Goal: Information Seeking & Learning: Learn about a topic

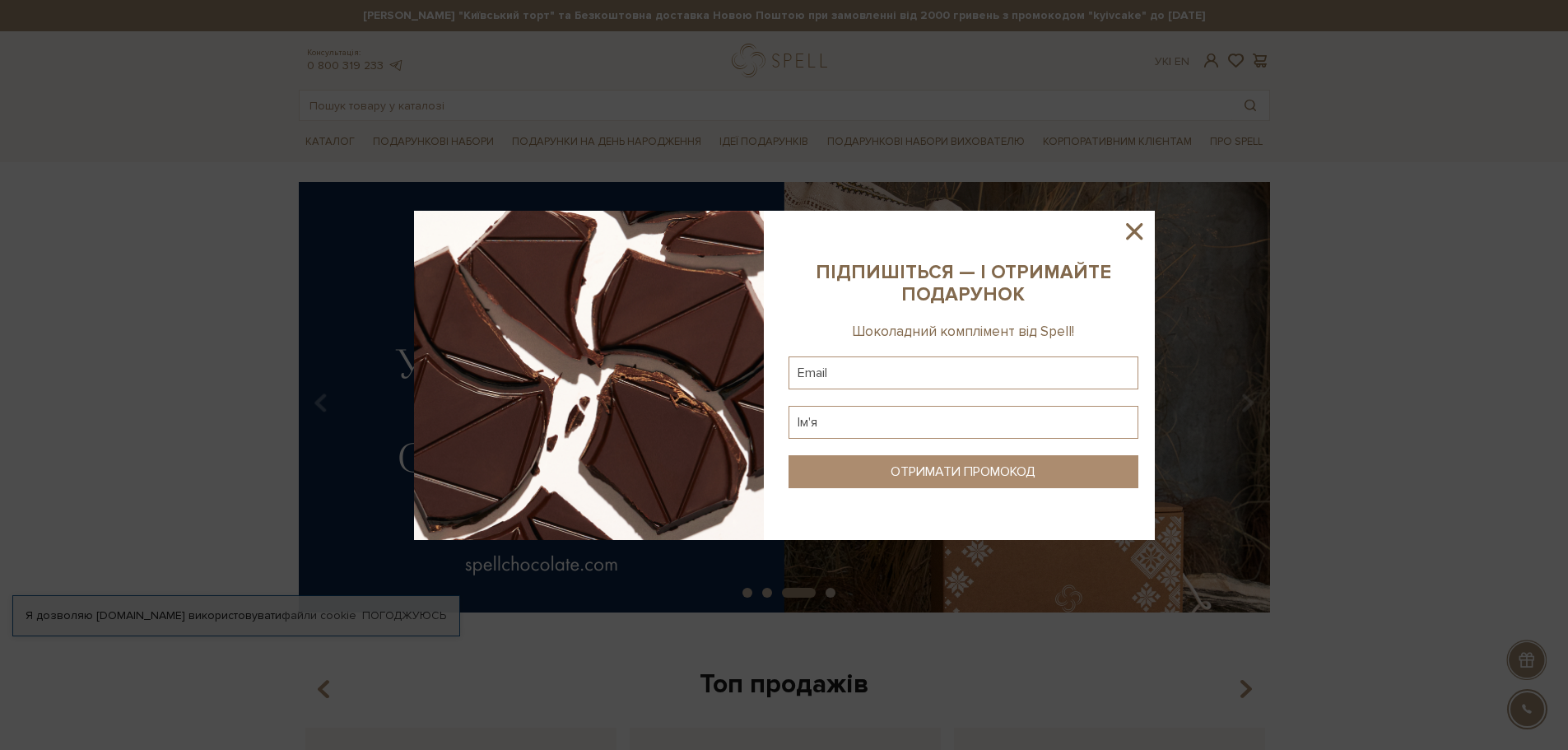
click at [1142, 226] on icon at bounding box center [1134, 231] width 28 height 28
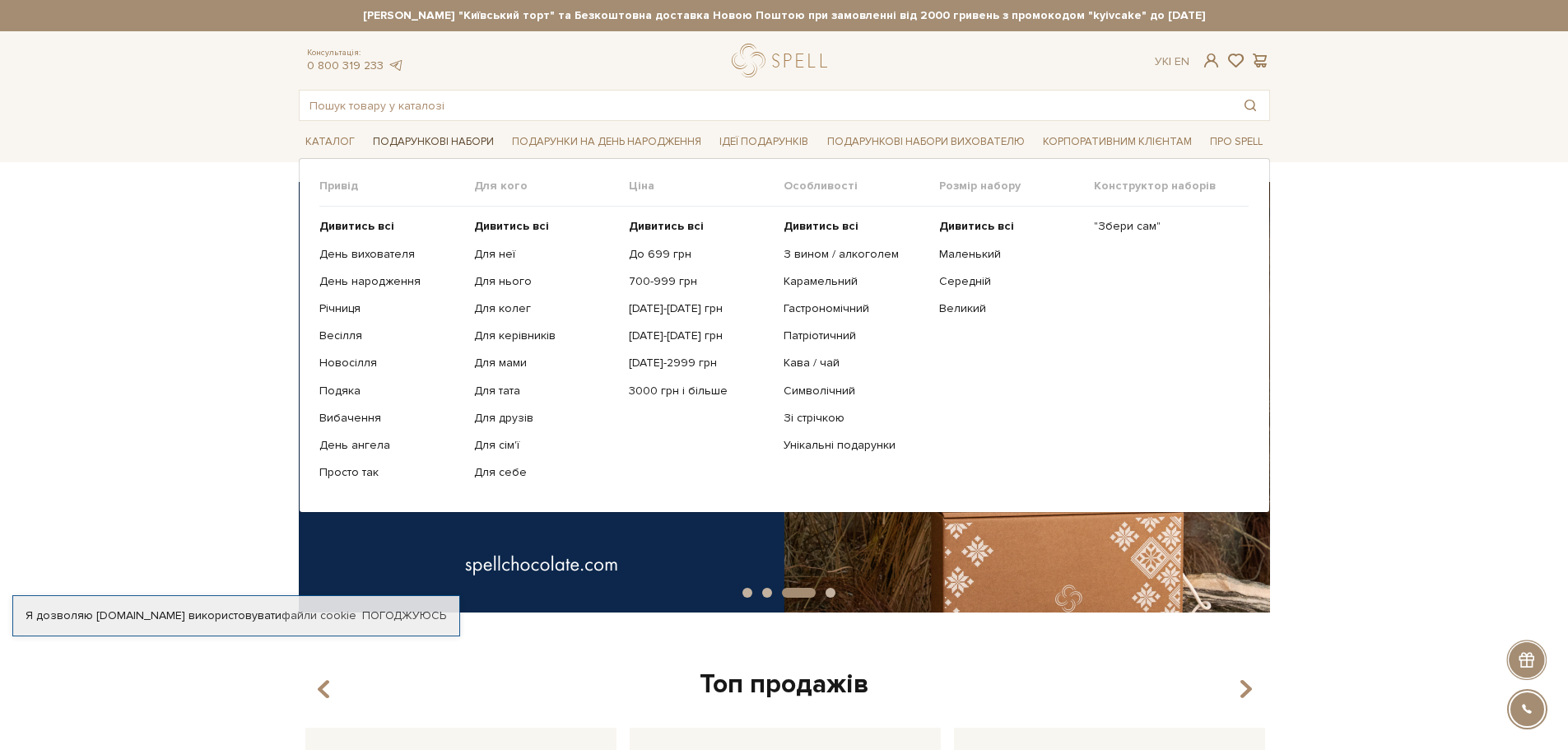
click at [446, 146] on link "Подарункові набори" at bounding box center [433, 142] width 134 height 26
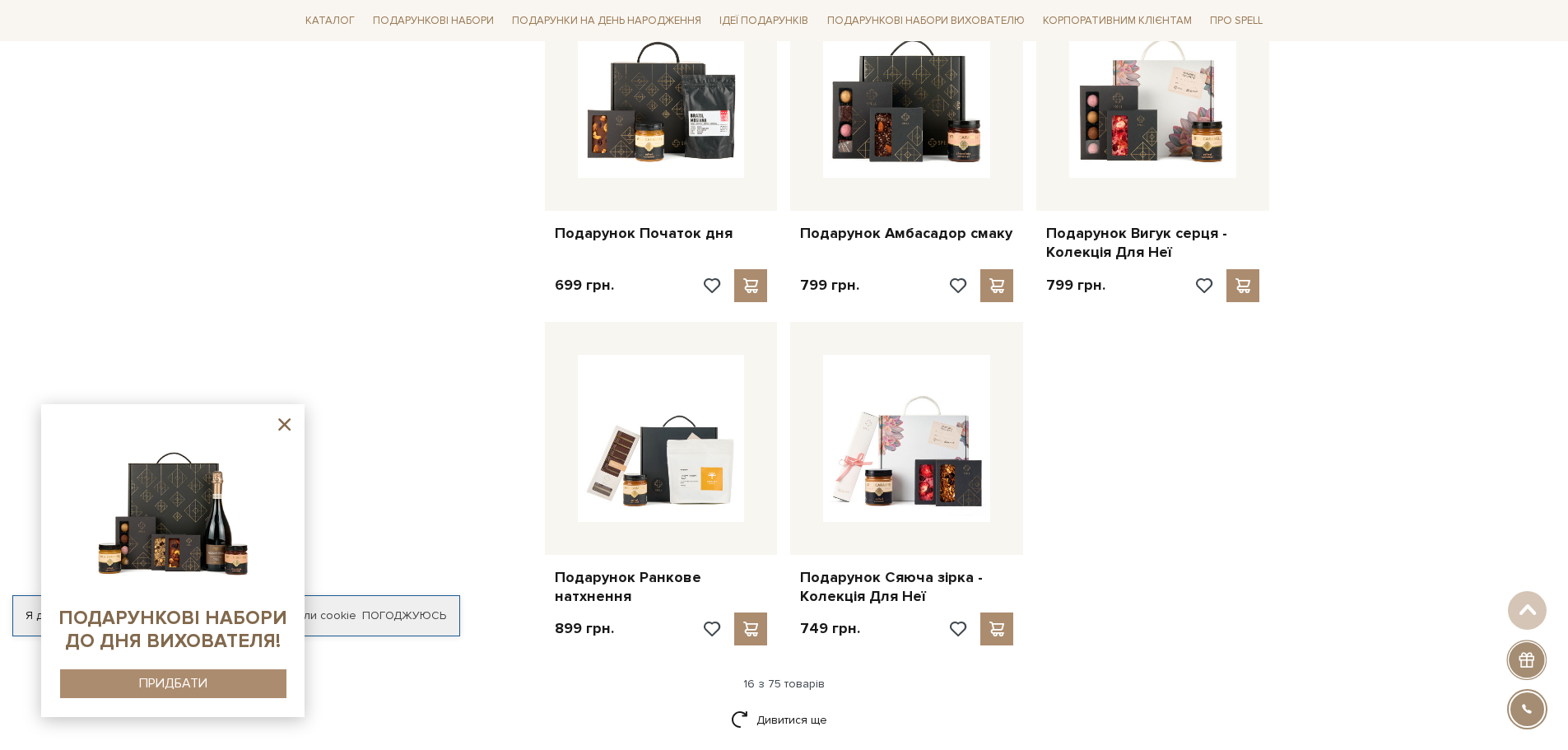
scroll to position [1975, 0]
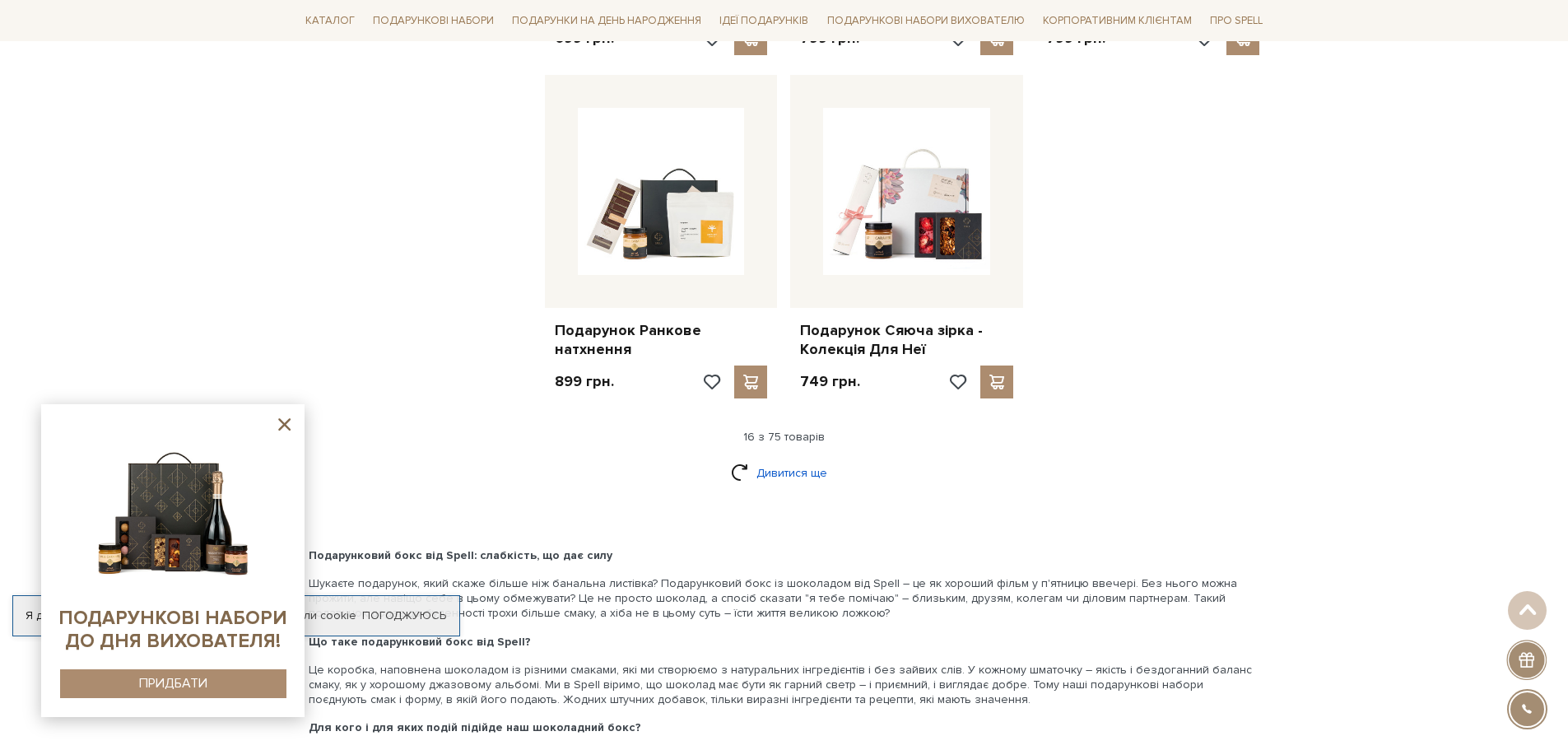
click at [773, 459] on link "Дивитися ще" at bounding box center [785, 472] width 107 height 29
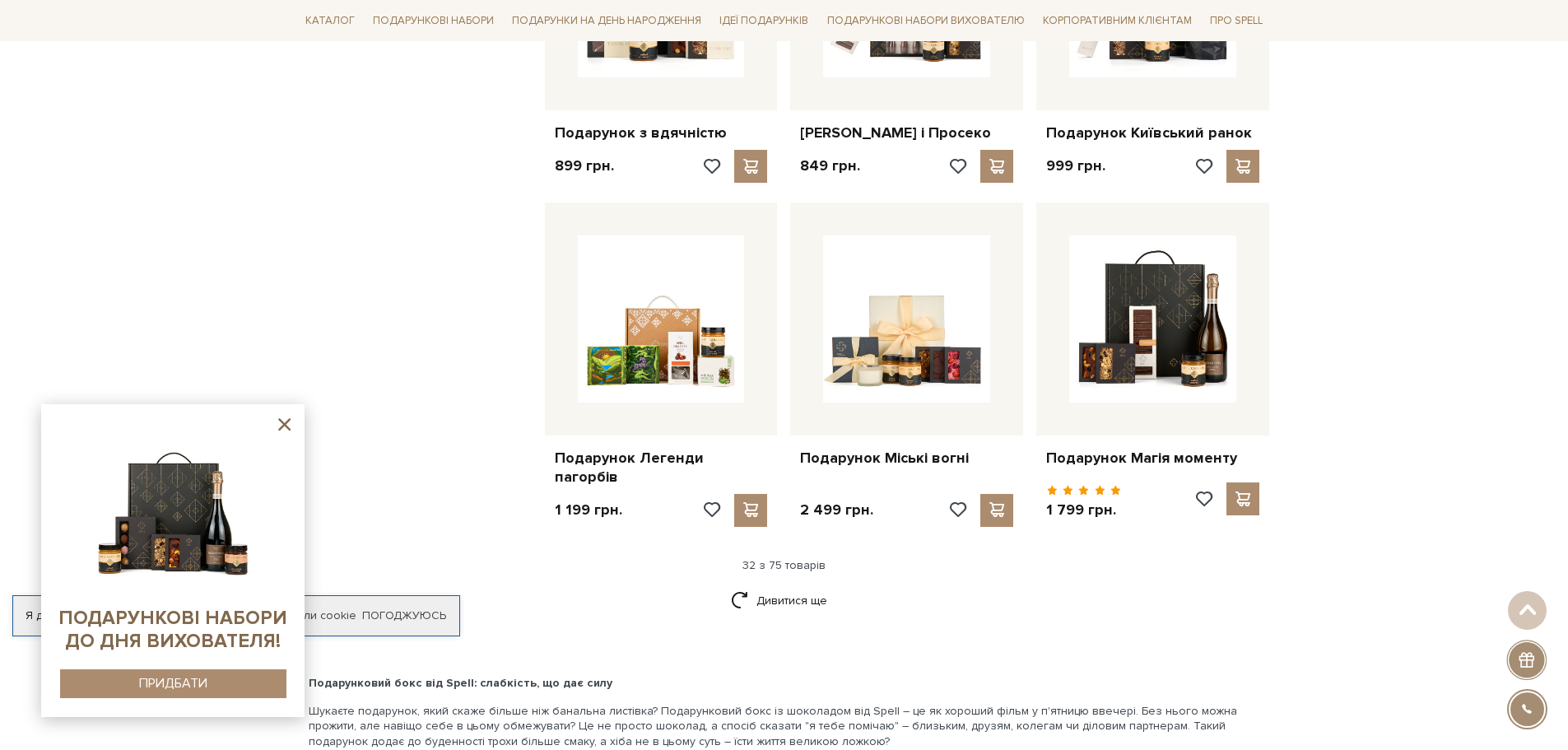
scroll to position [3621, 0]
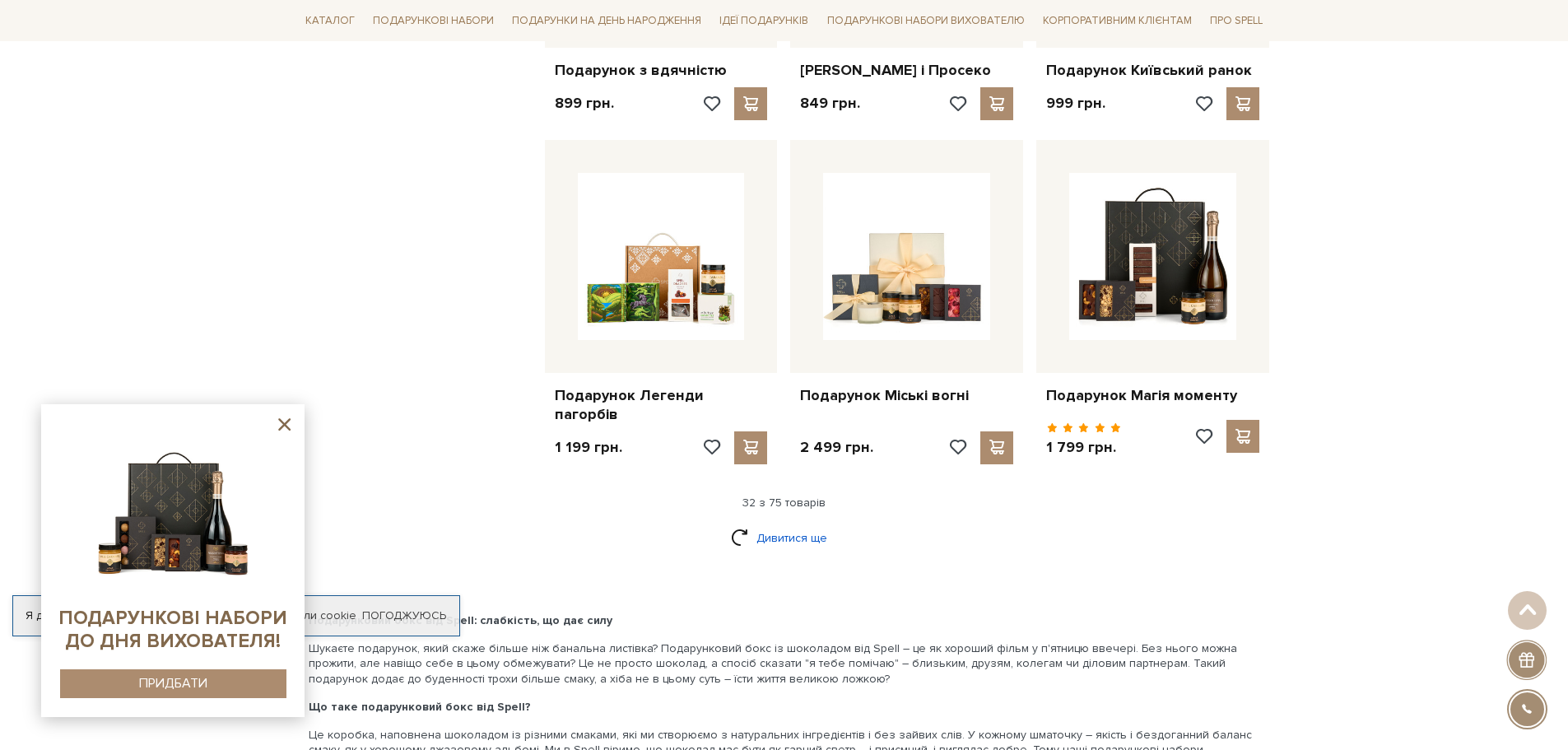
click at [752, 541] on link "Дивитися ще" at bounding box center [785, 537] width 107 height 29
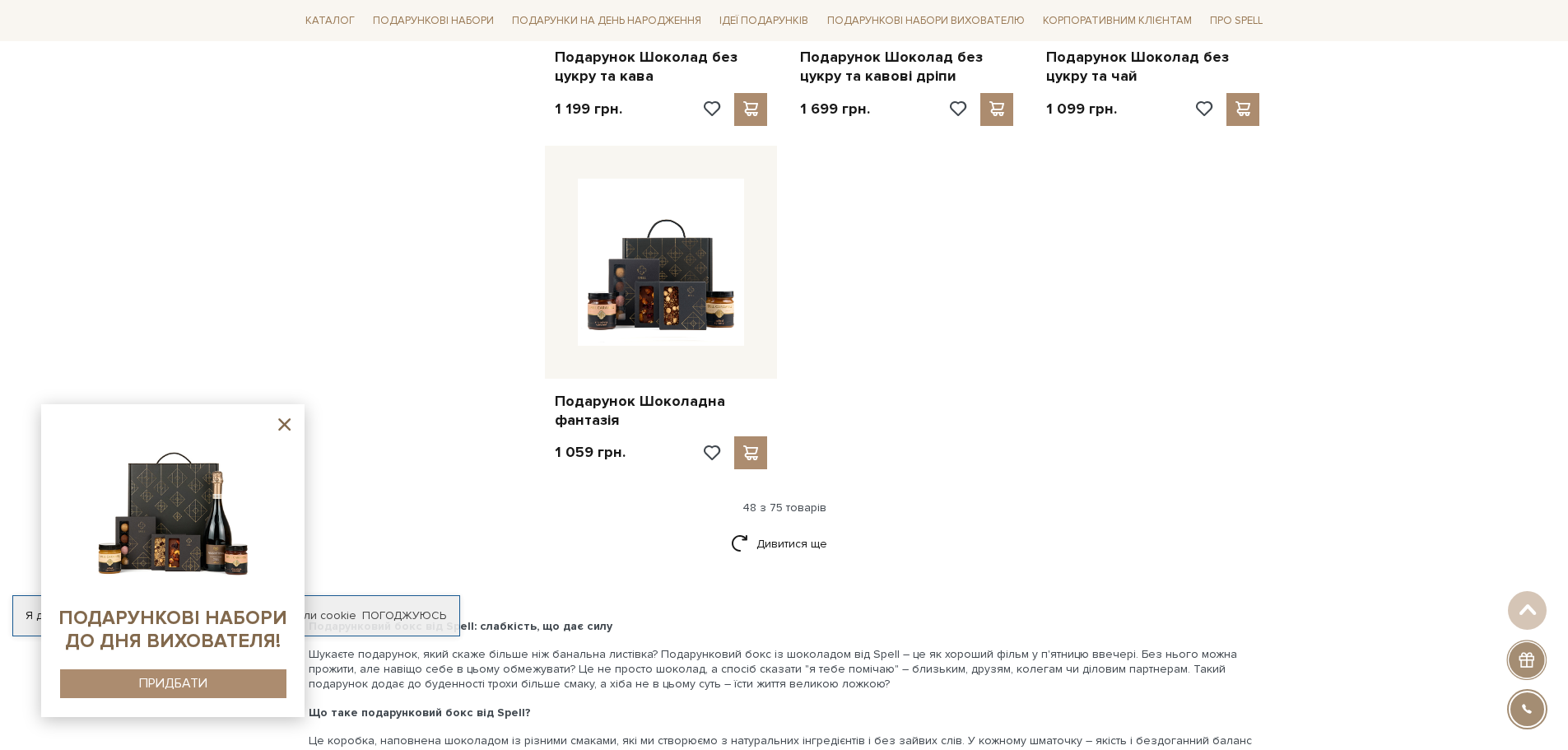
scroll to position [5760, 0]
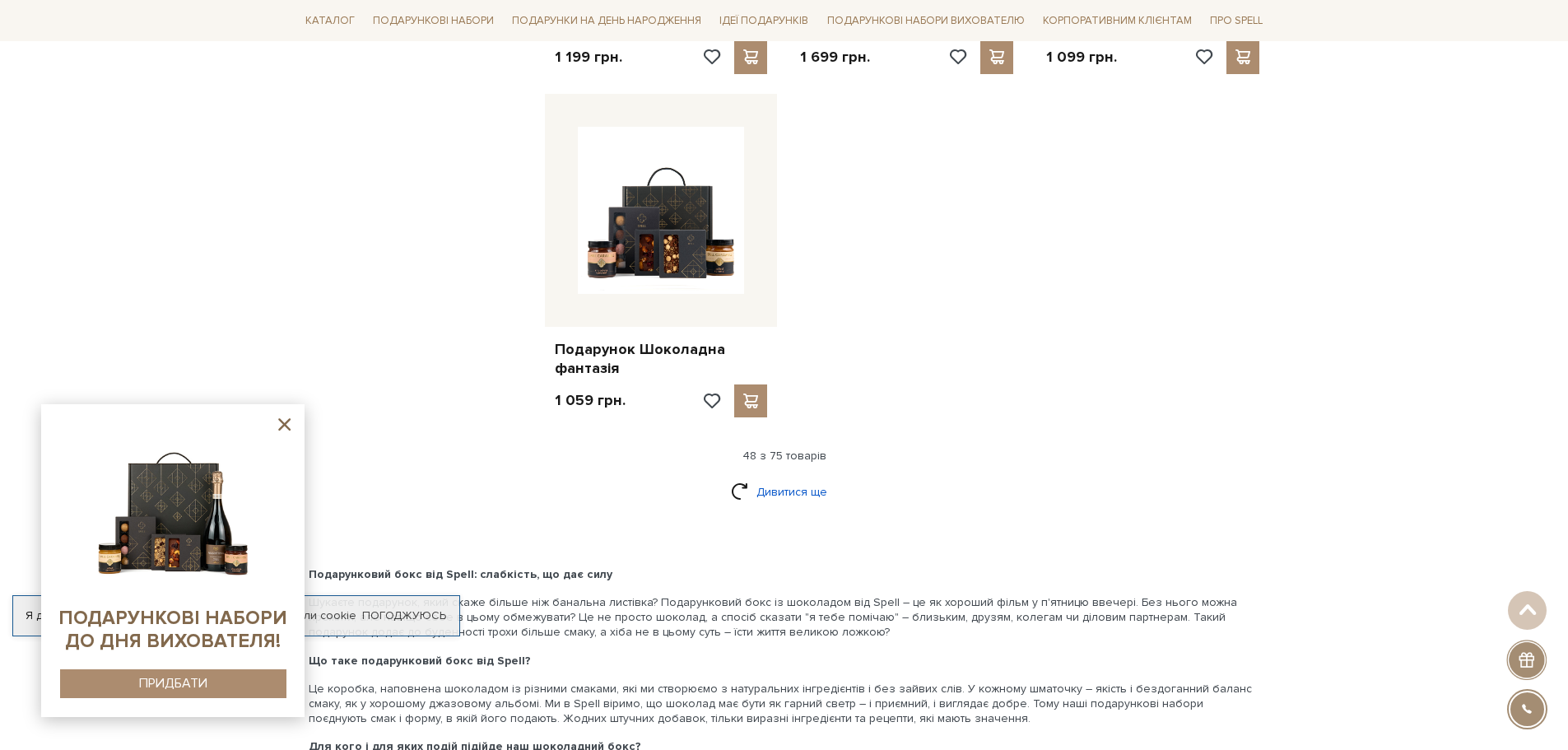
click at [786, 479] on link "Дивитися ще" at bounding box center [785, 491] width 107 height 29
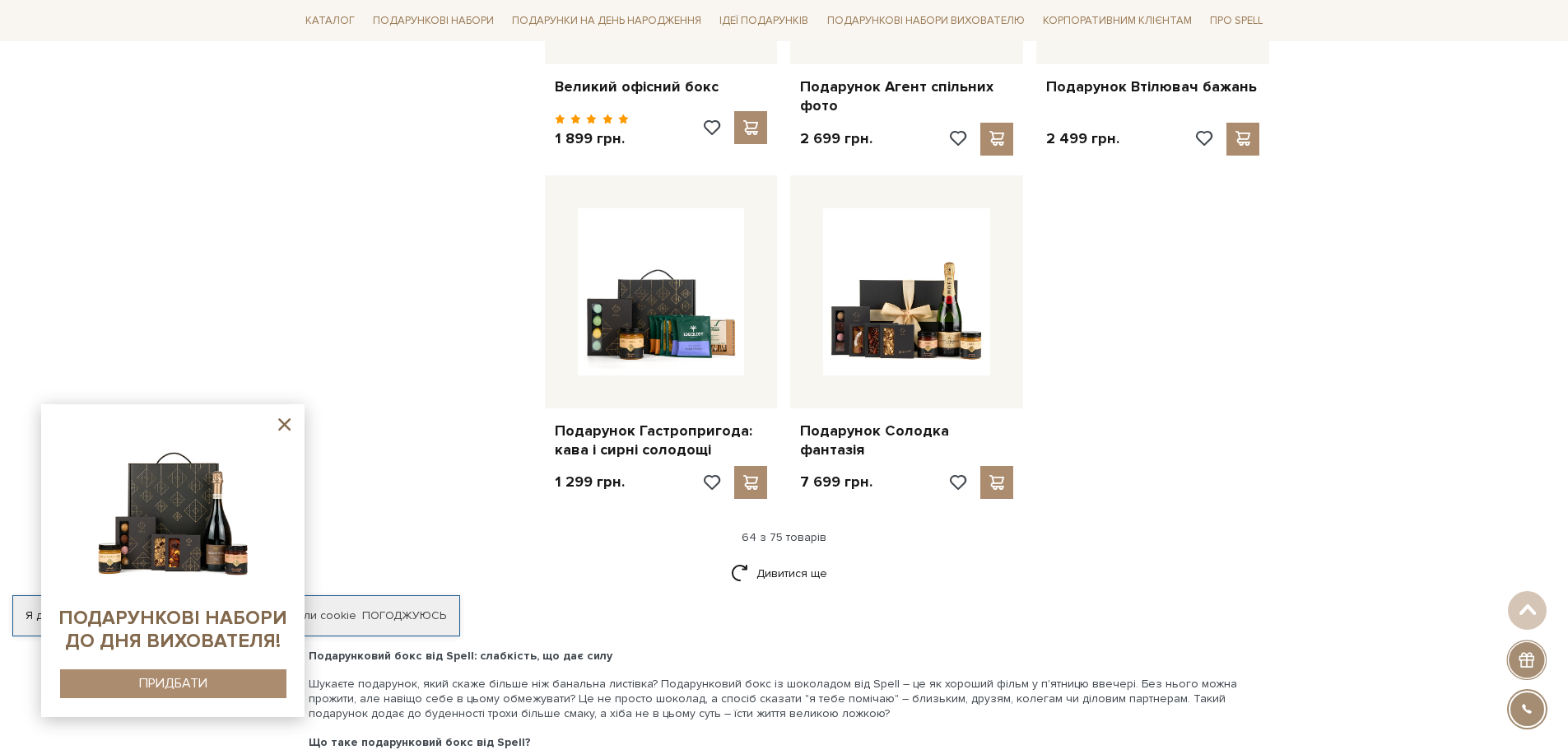
scroll to position [7406, 0]
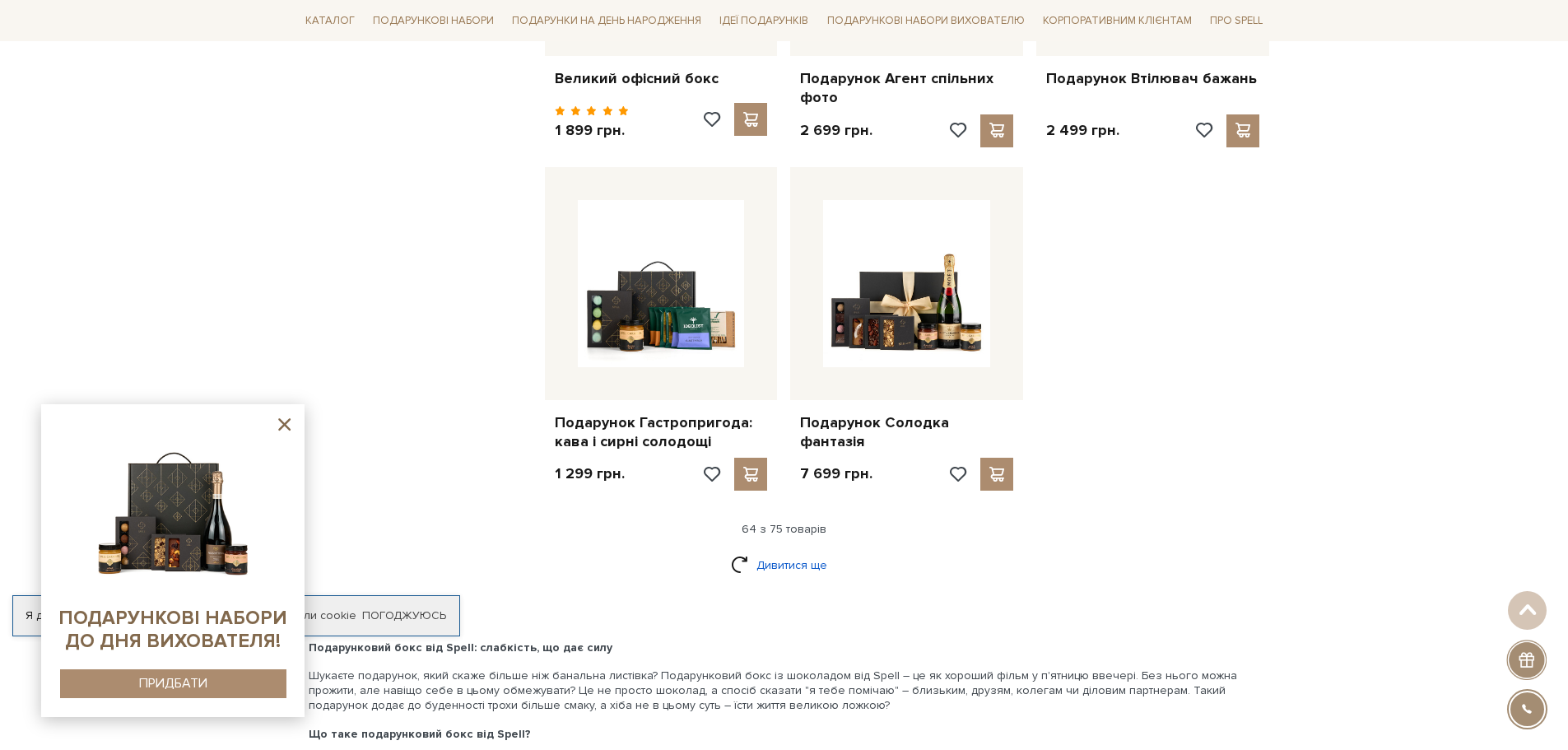
click at [789, 550] on link "Дивитися ще" at bounding box center [785, 564] width 107 height 29
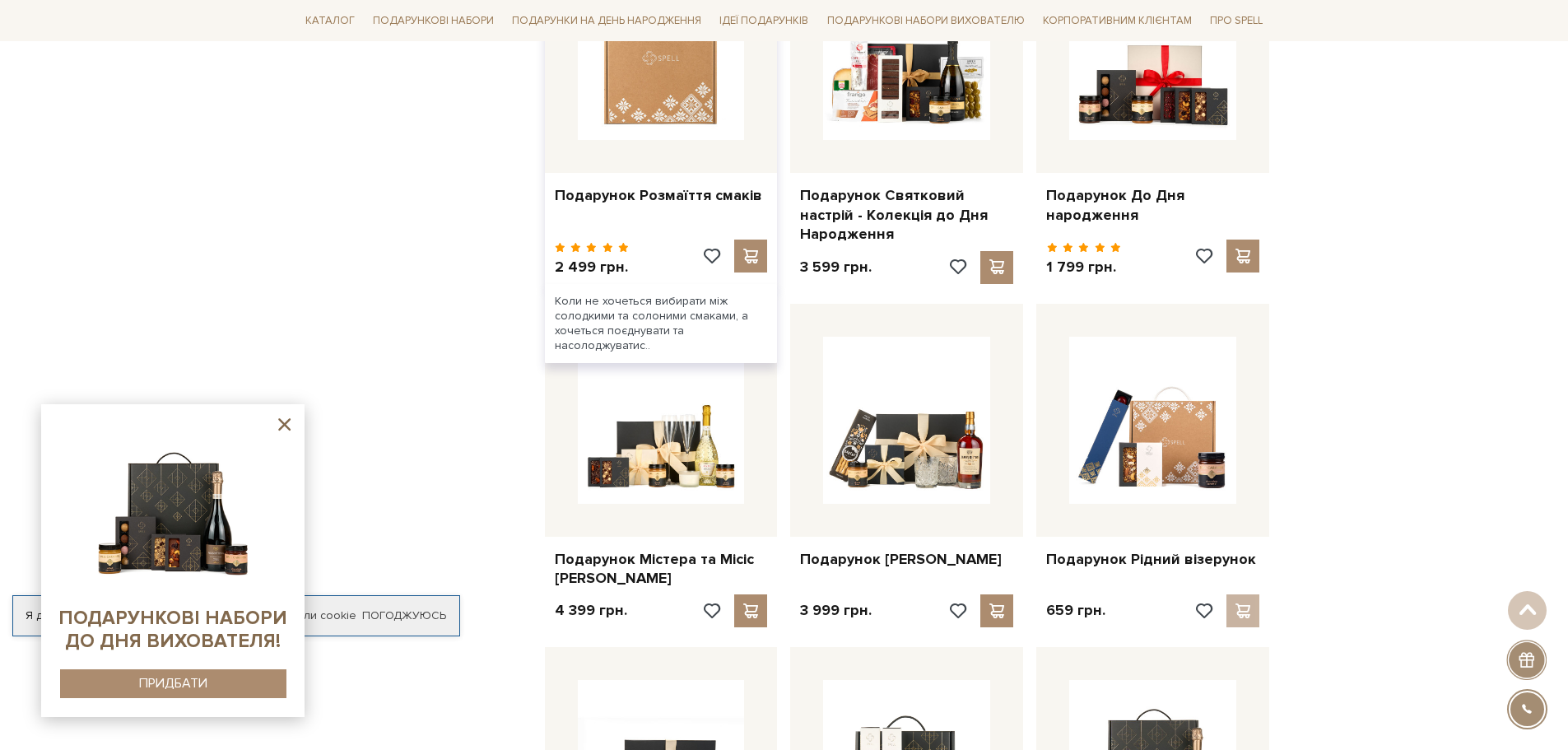
scroll to position [7900, 0]
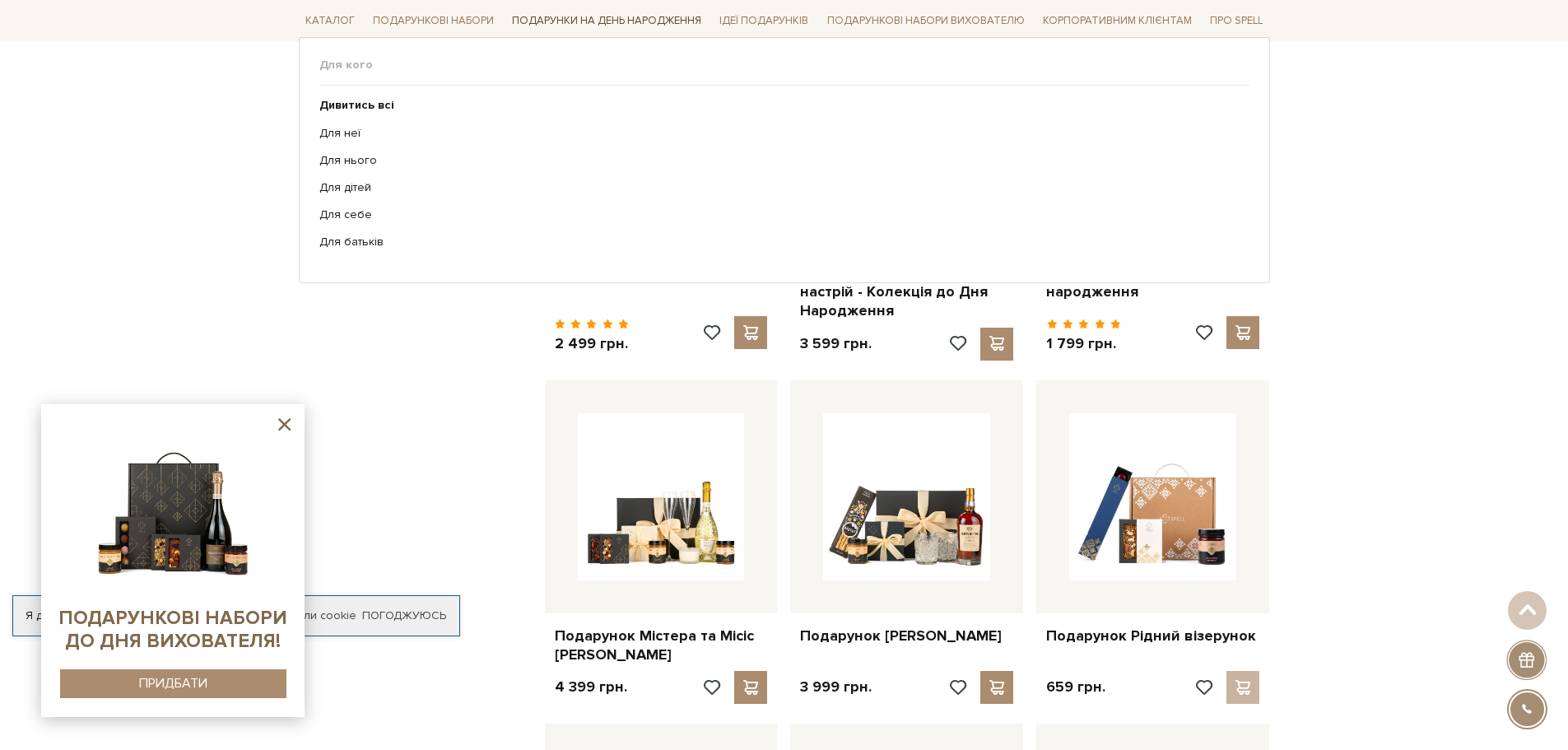
click at [611, 22] on link "Подарунки на День народження" at bounding box center [607, 21] width 203 height 26
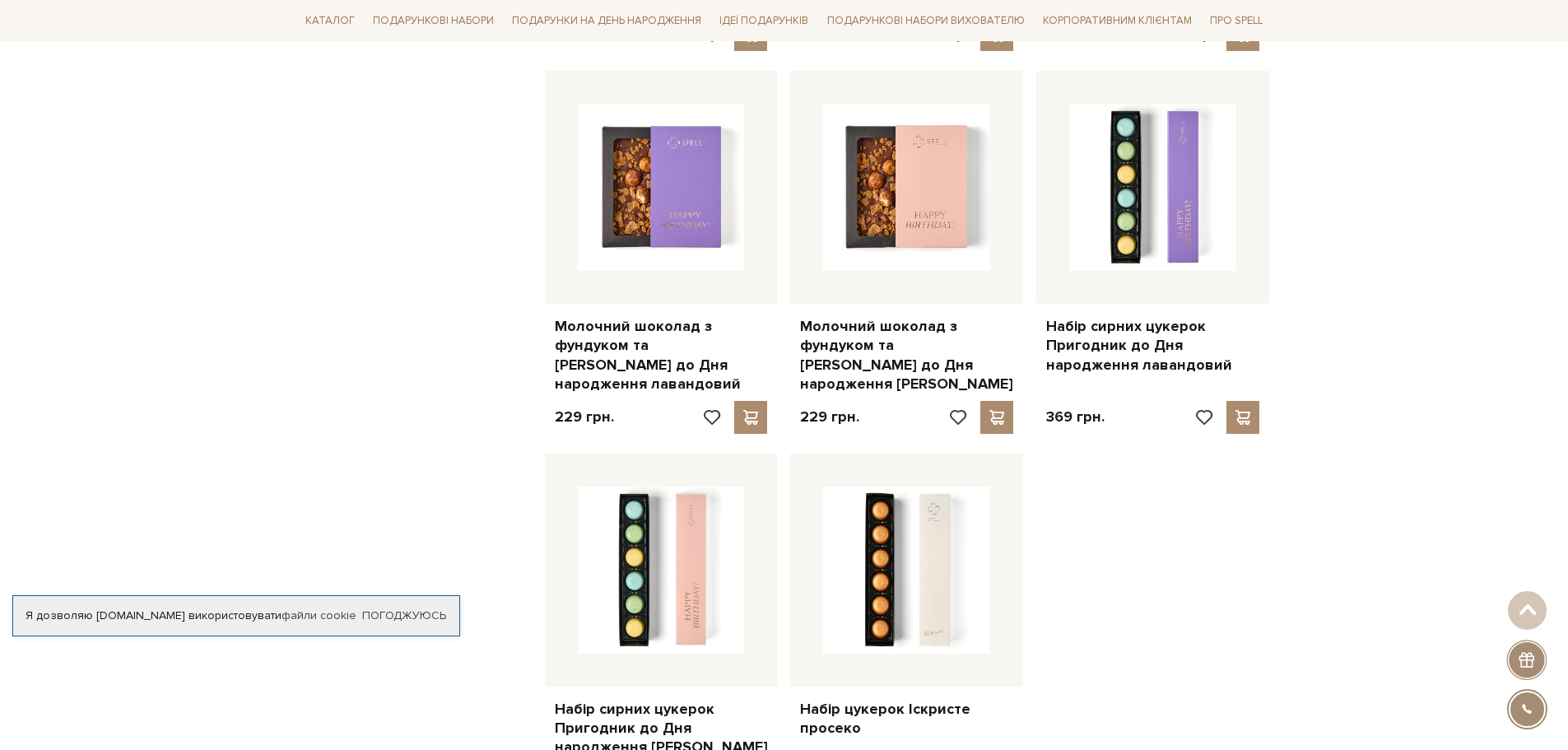
scroll to position [2057, 0]
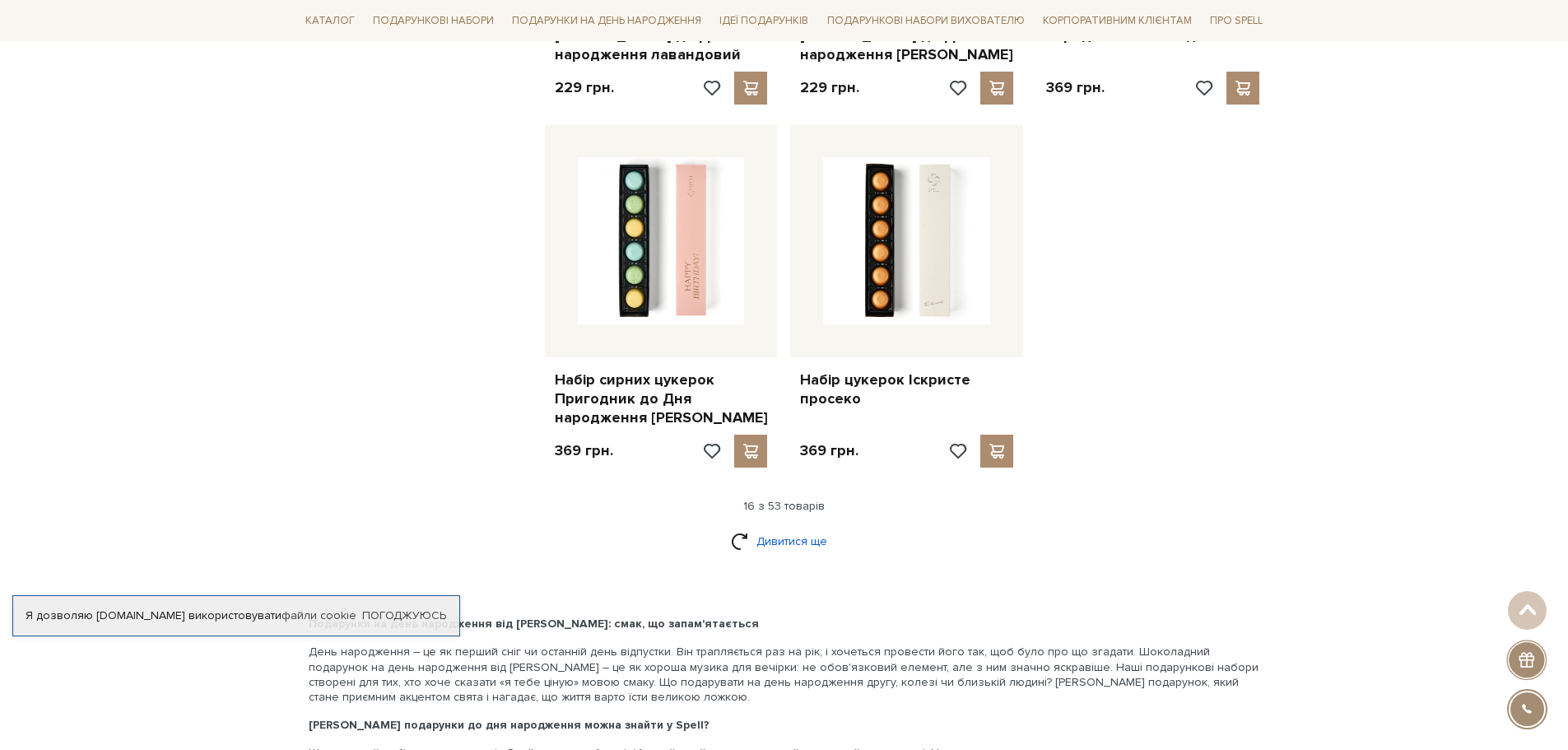
click at [796, 526] on link "Дивитися ще" at bounding box center [785, 540] width 107 height 29
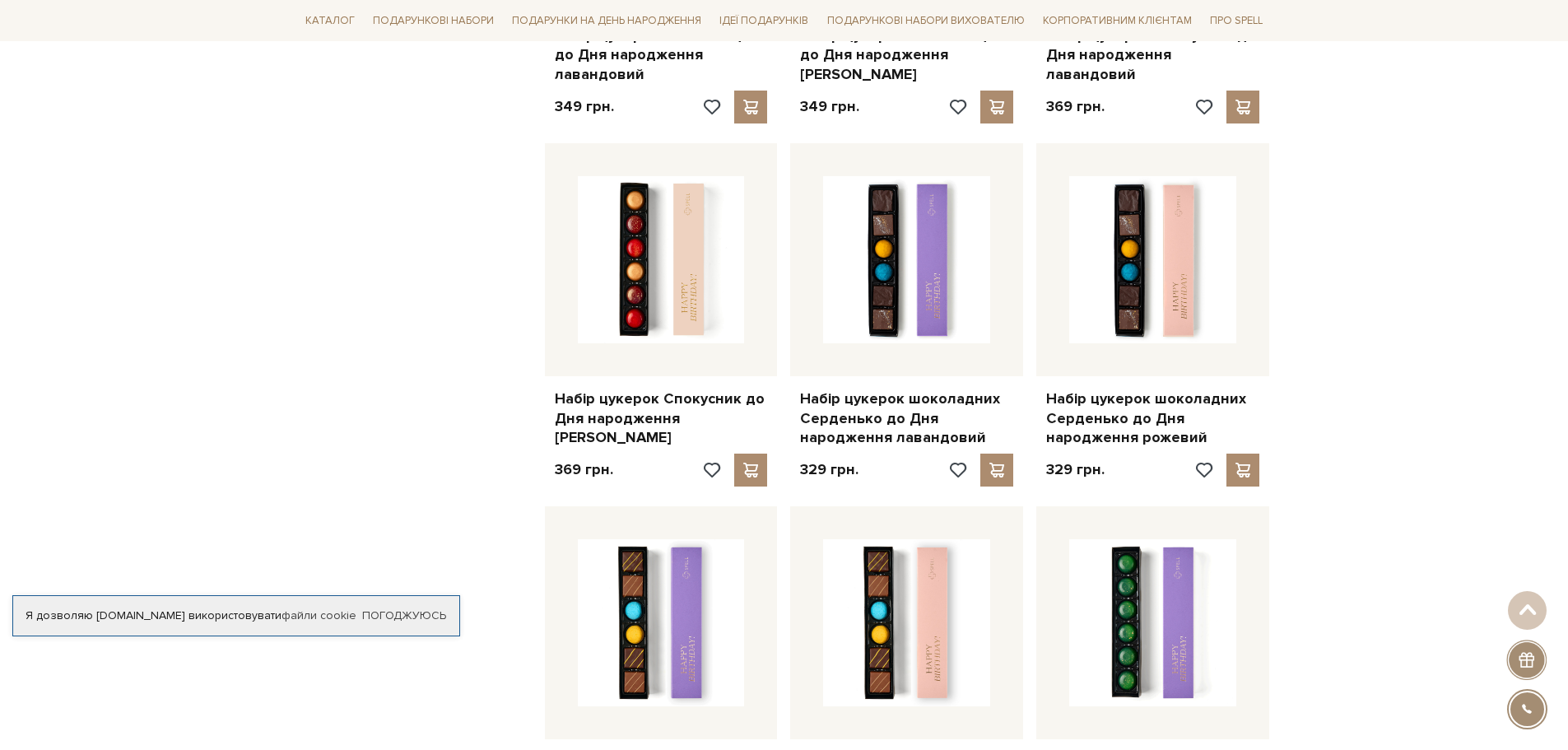
scroll to position [3538, 0]
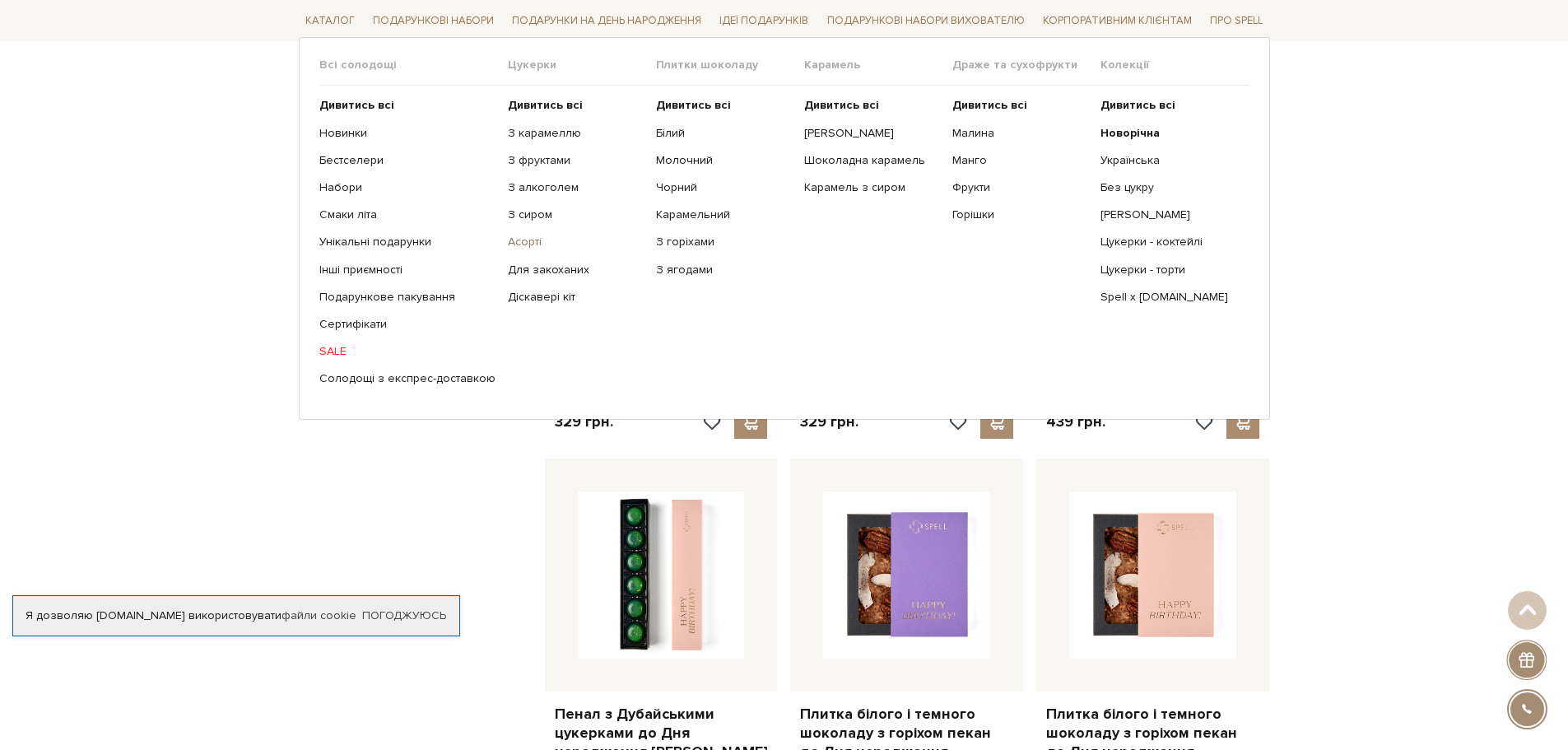
click at [513, 237] on link "Асорті" at bounding box center [575, 242] width 136 height 15
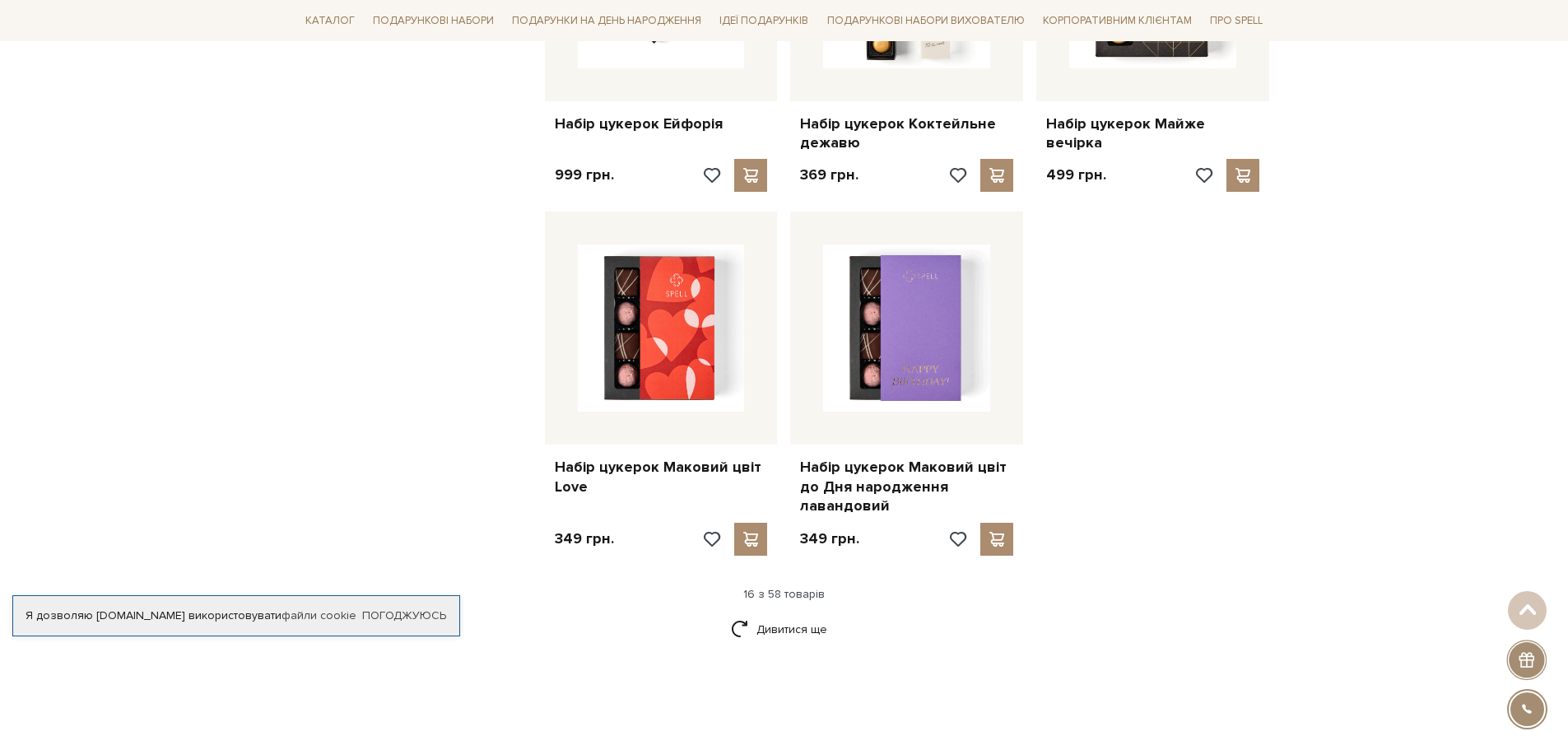
scroll to position [1893, 0]
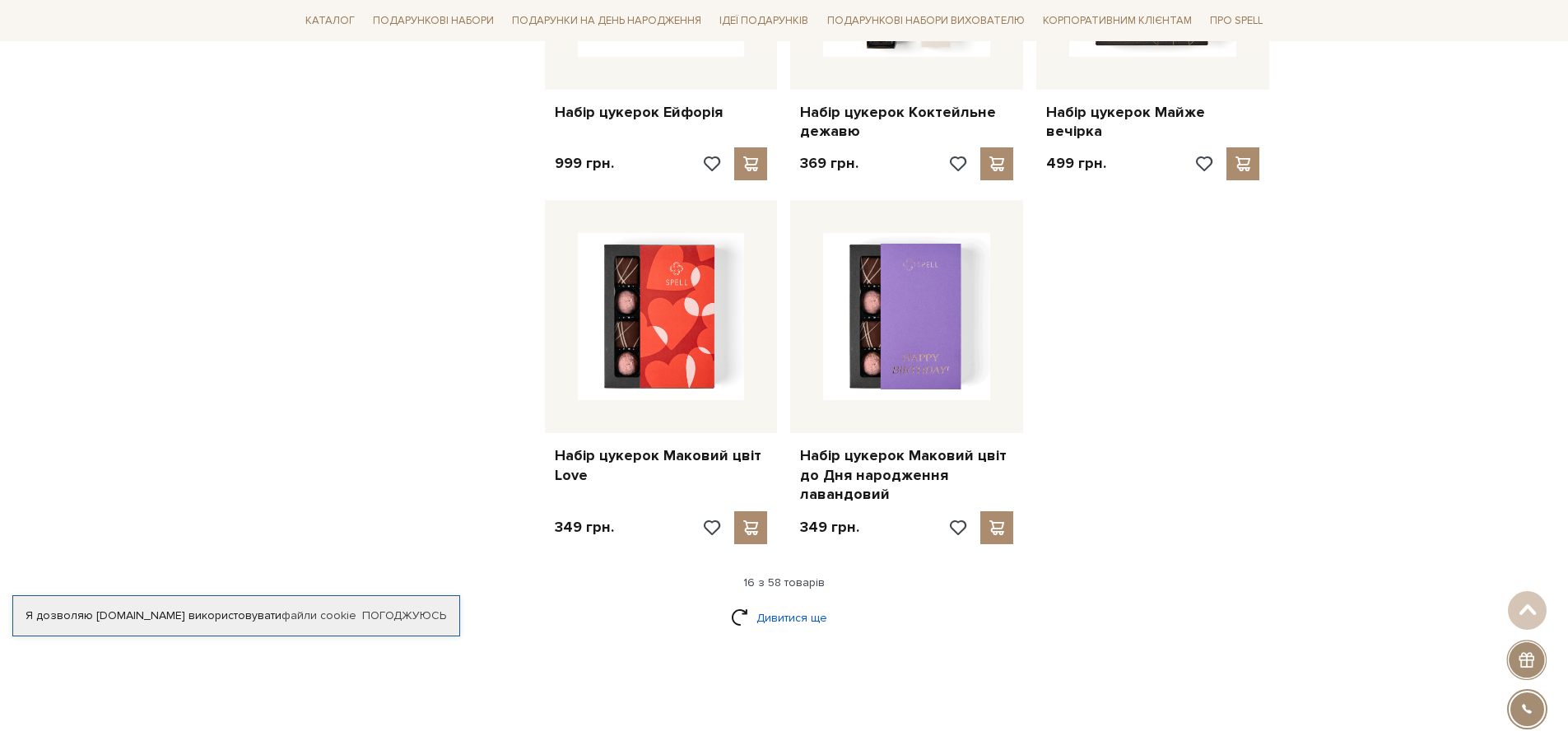
click at [780, 603] on link "Дивитися ще" at bounding box center [785, 617] width 107 height 29
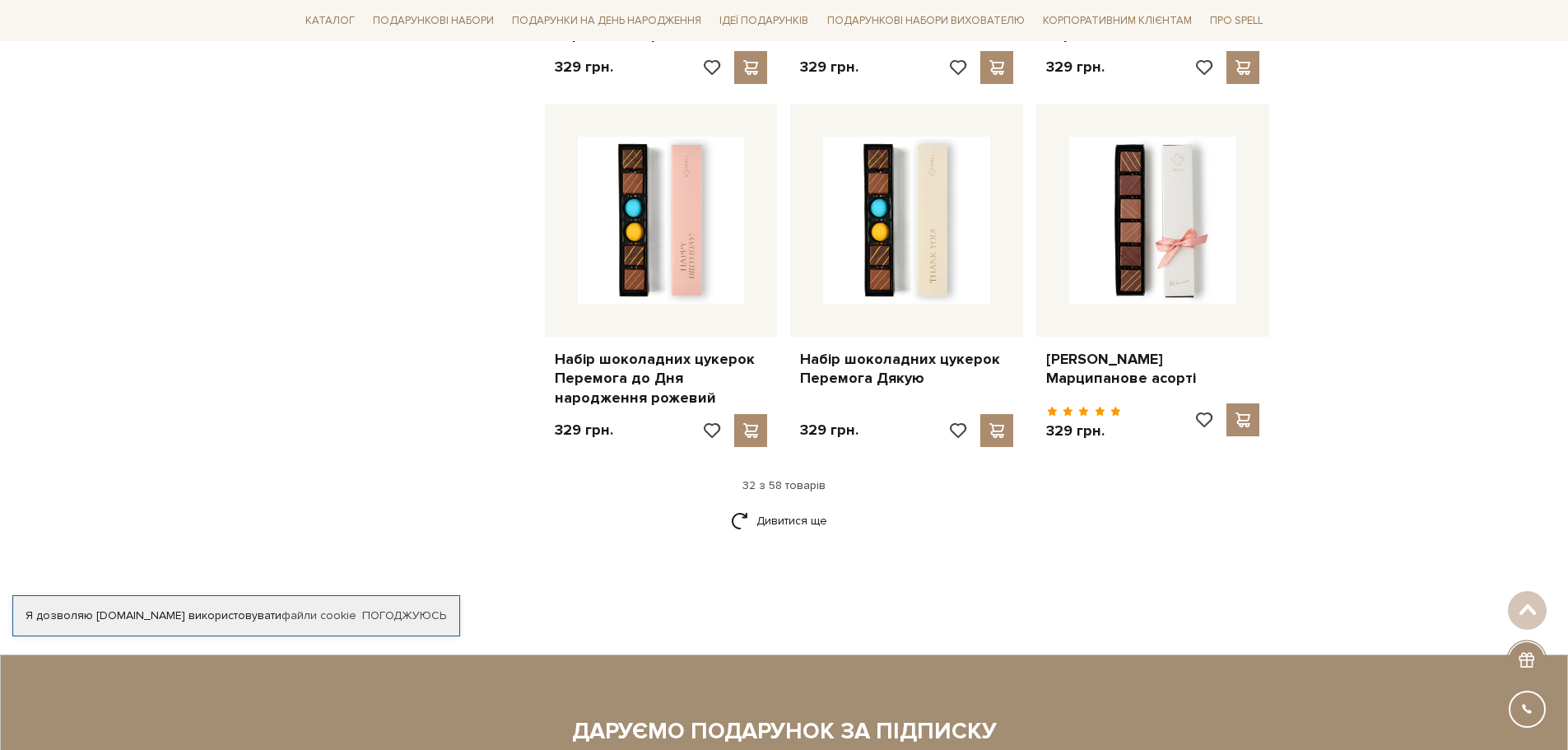
scroll to position [3867, 0]
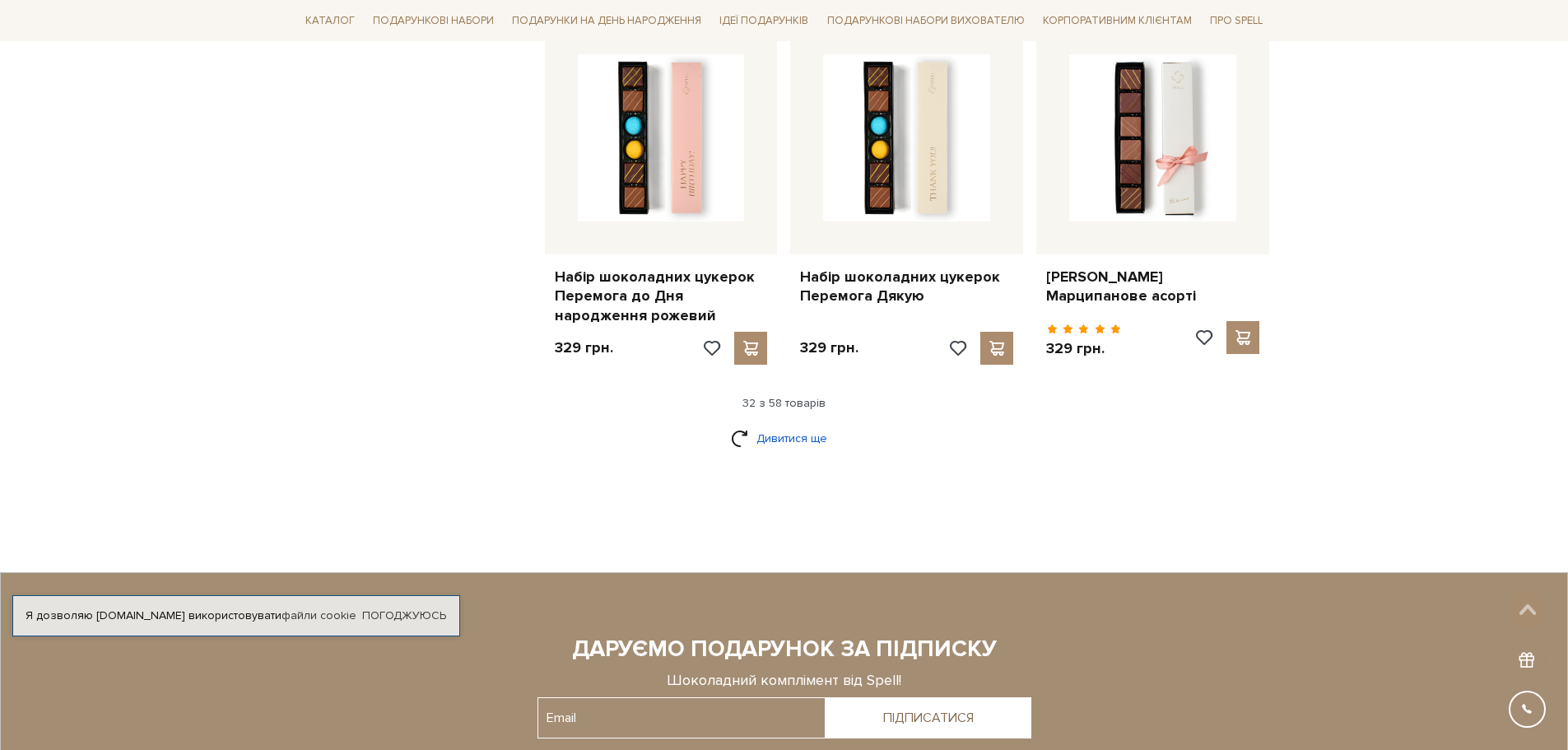
click at [774, 424] on link "Дивитися ще" at bounding box center [785, 438] width 107 height 29
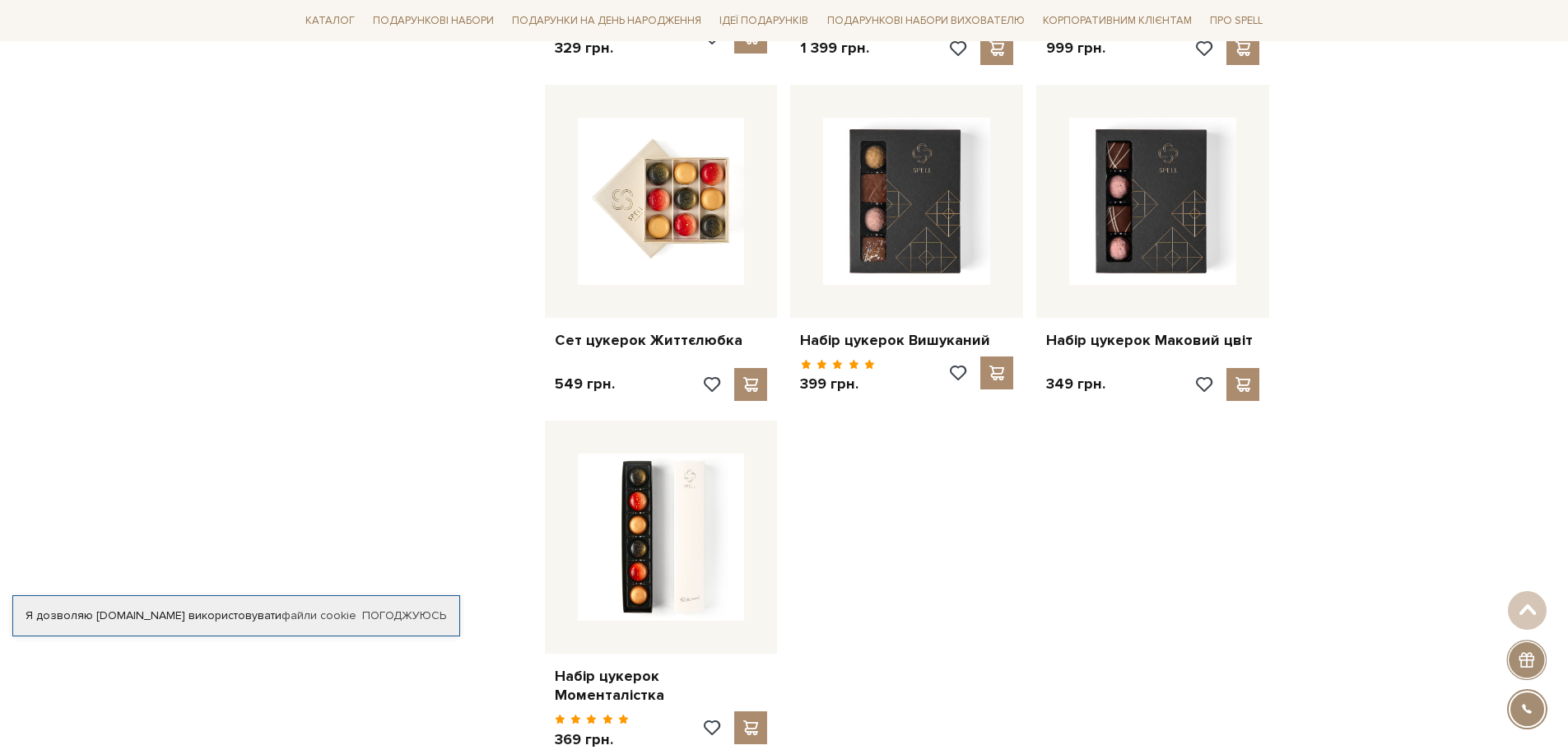
scroll to position [5925, 0]
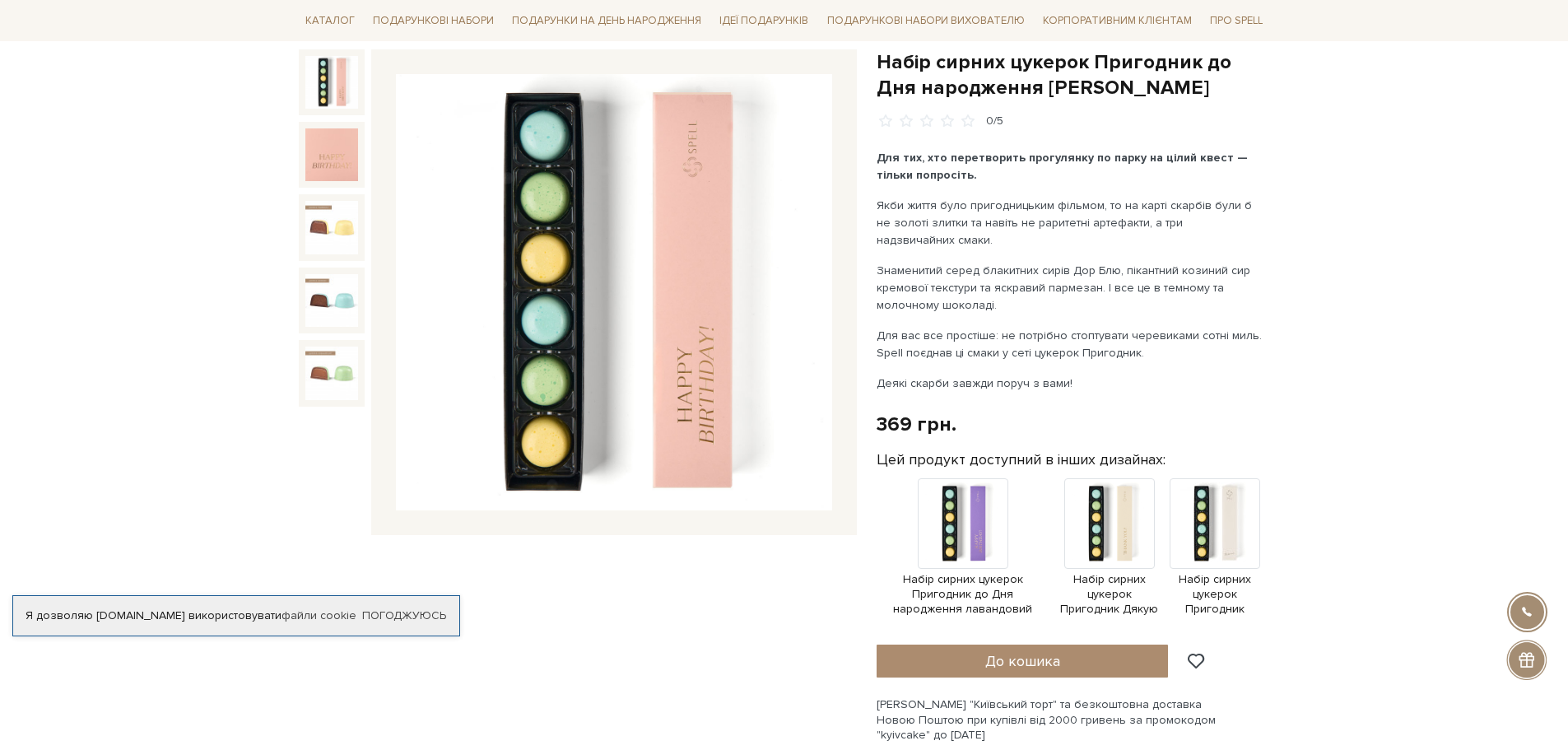
scroll to position [164, 0]
